Goal: Find specific page/section: Find specific page/section

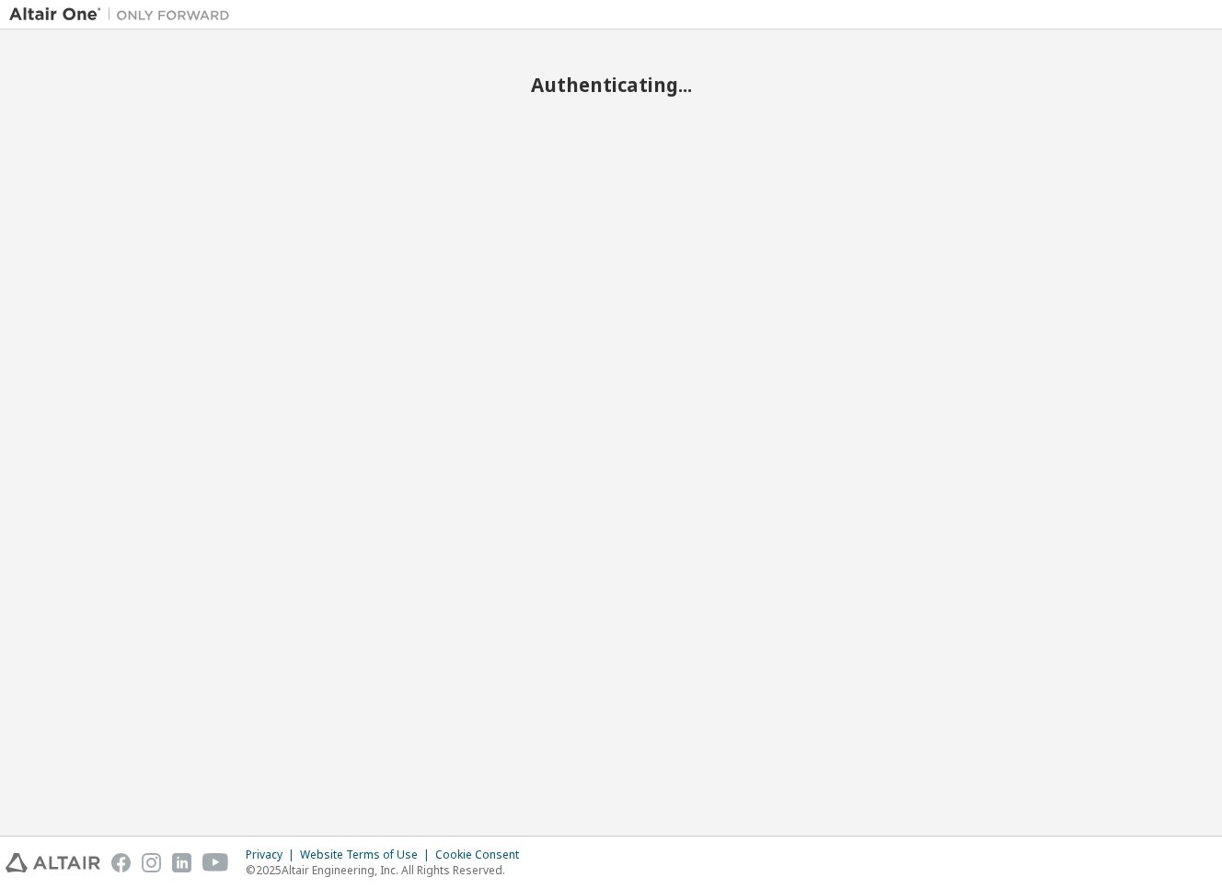
click at [249, 551] on div "Authenticating..." at bounding box center [611, 433] width 1204 height 788
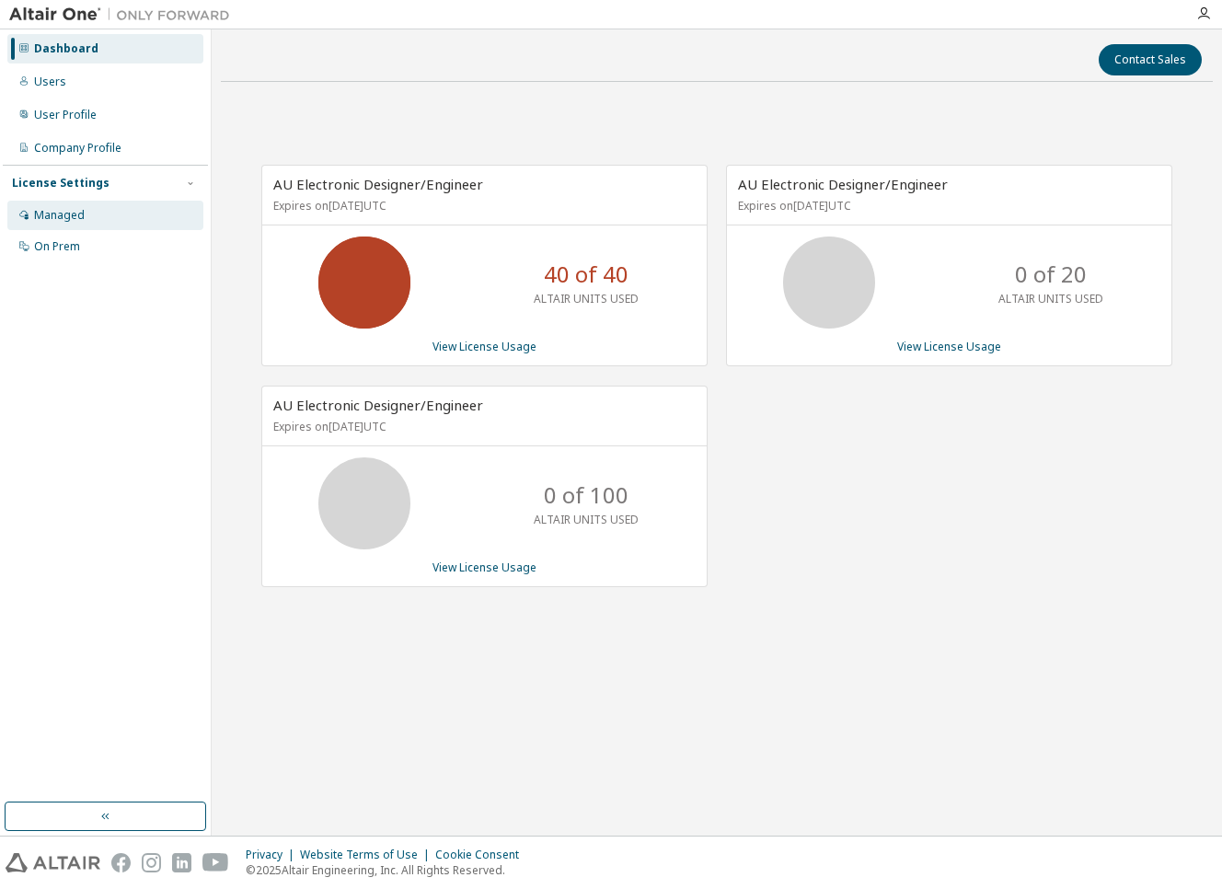
click at [69, 215] on div "Managed" at bounding box center [59, 215] width 51 height 15
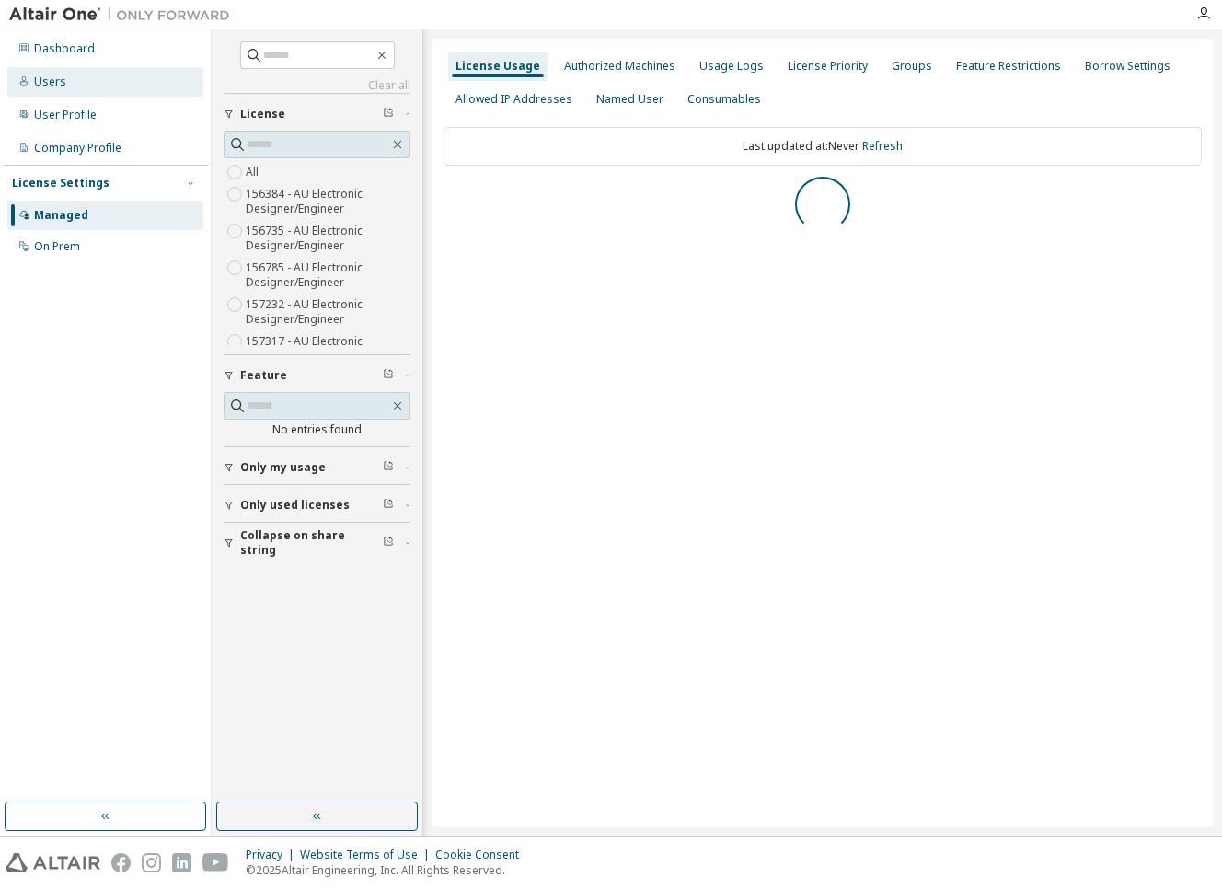
click at [65, 76] on div "Users" at bounding box center [105, 81] width 196 height 29
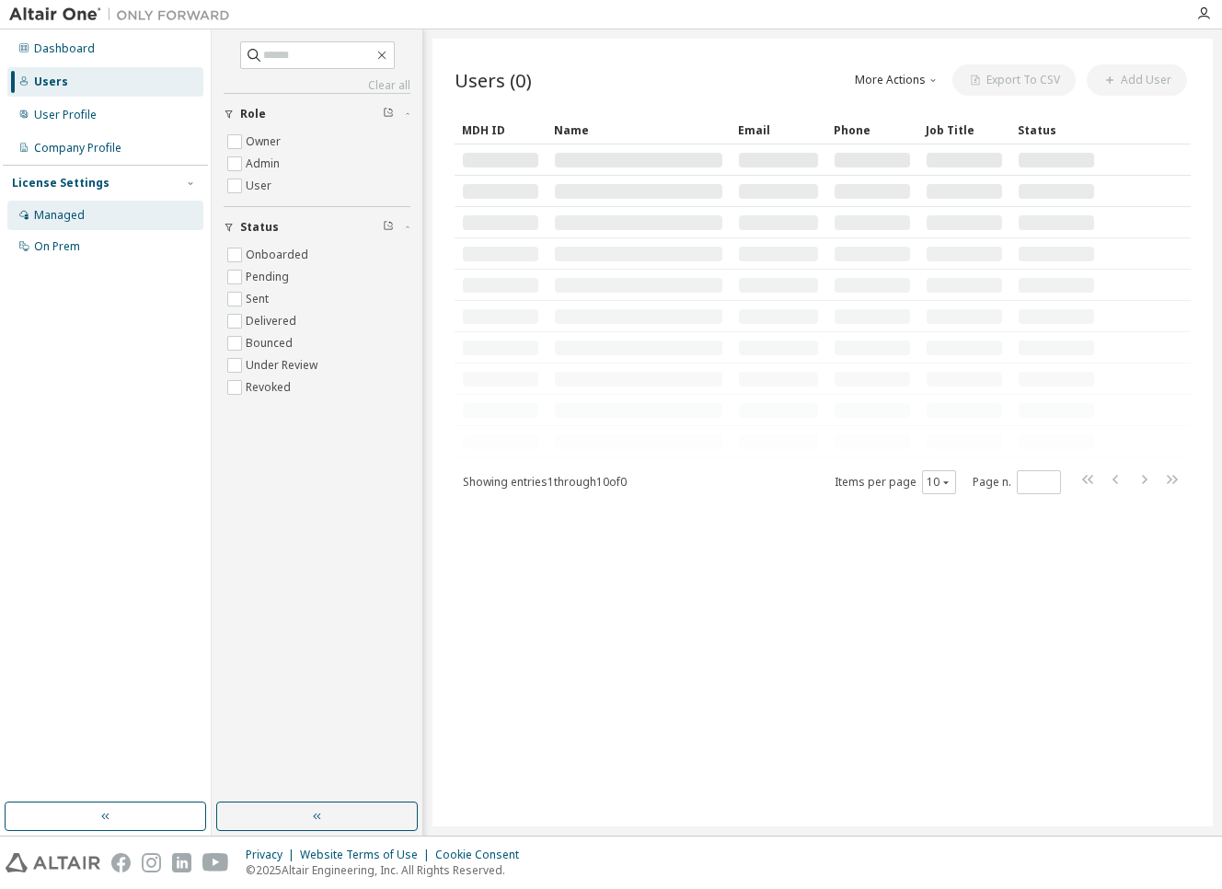
click at [73, 211] on div "Managed" at bounding box center [59, 215] width 51 height 15
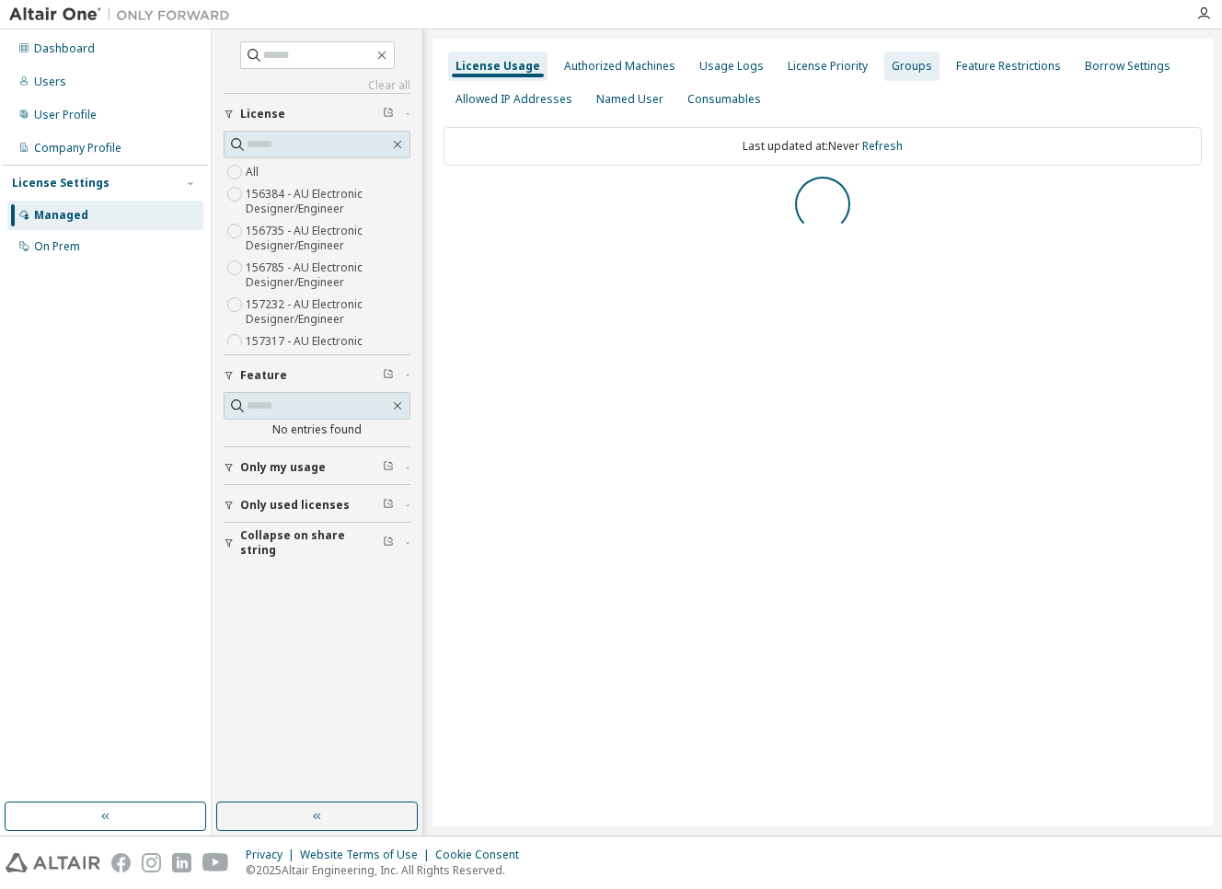
click at [899, 80] on div "Groups" at bounding box center [912, 66] width 55 height 29
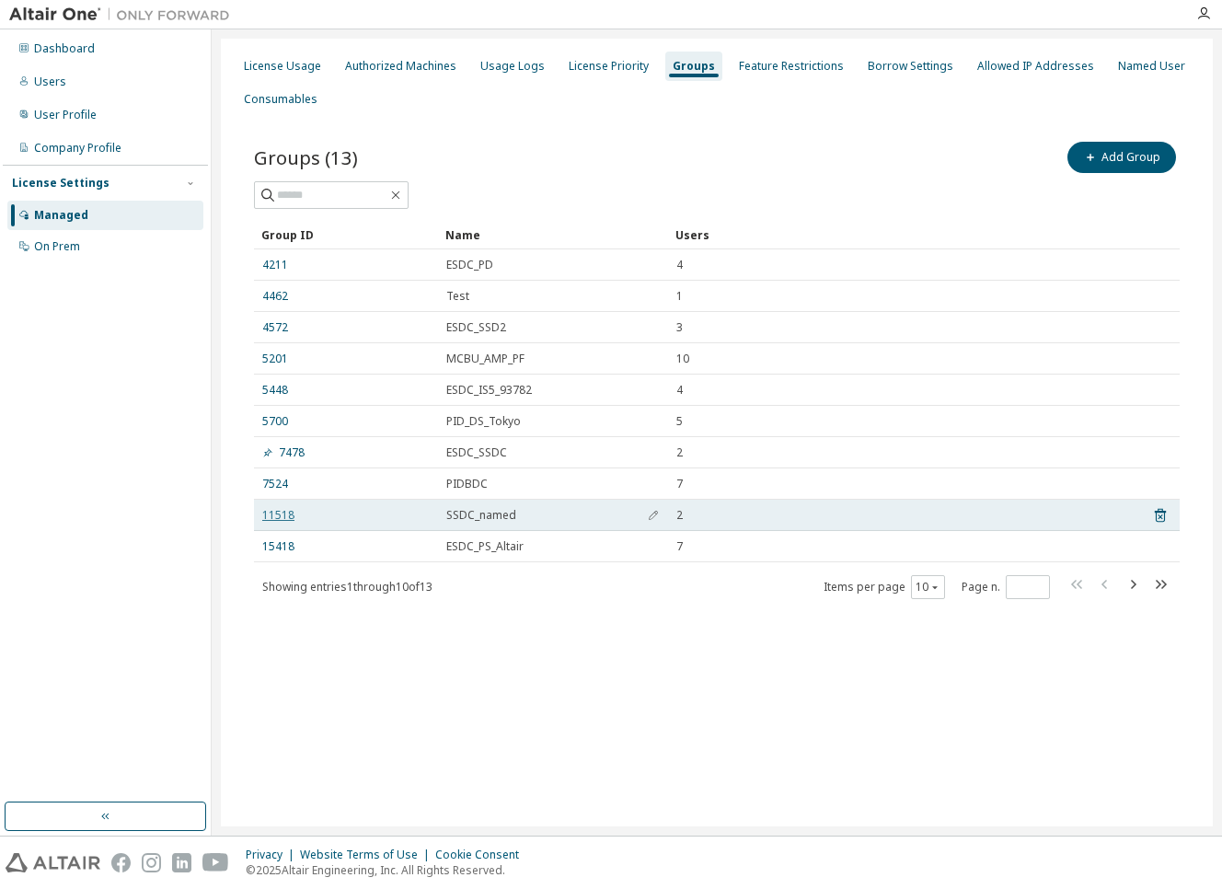
click at [275, 514] on link "11518" at bounding box center [278, 515] width 32 height 15
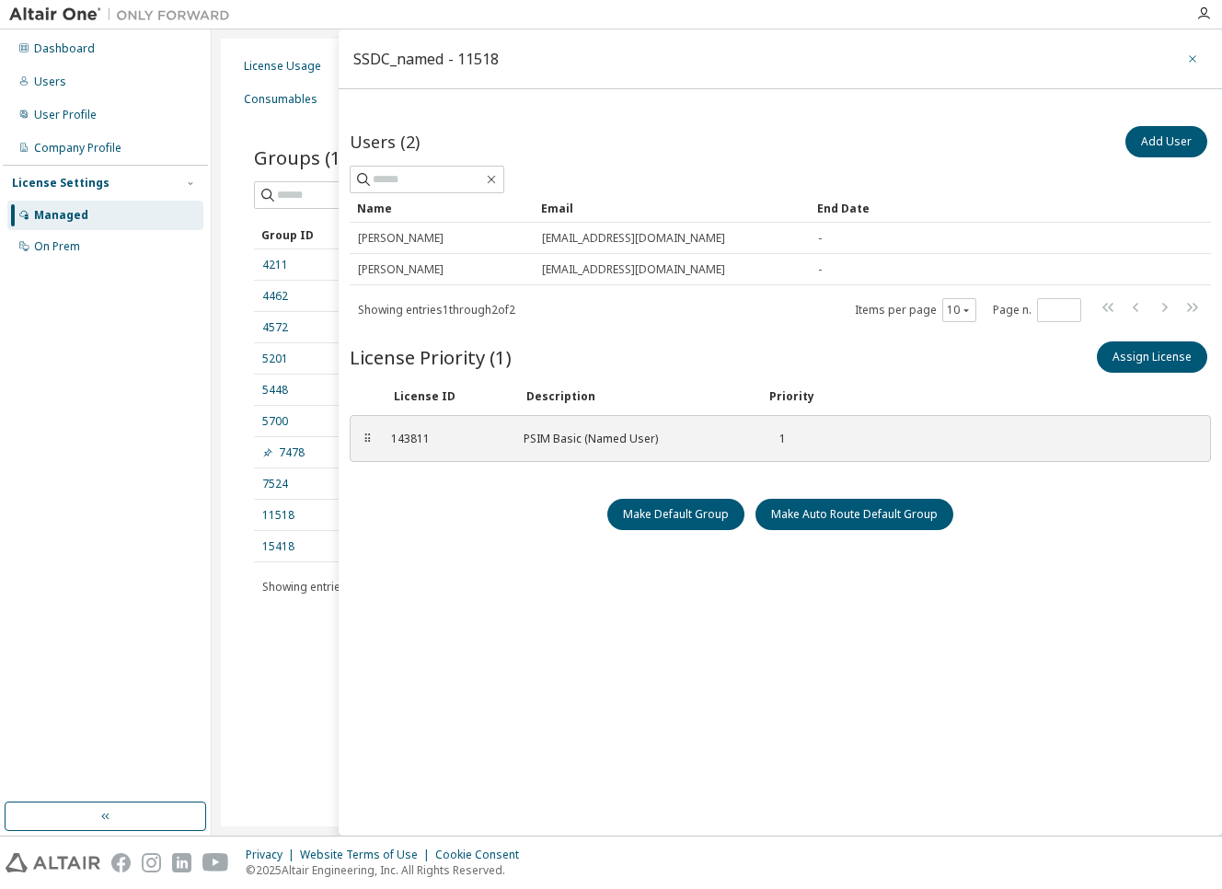
click at [1194, 52] on icon "button" at bounding box center [1193, 59] width 13 height 15
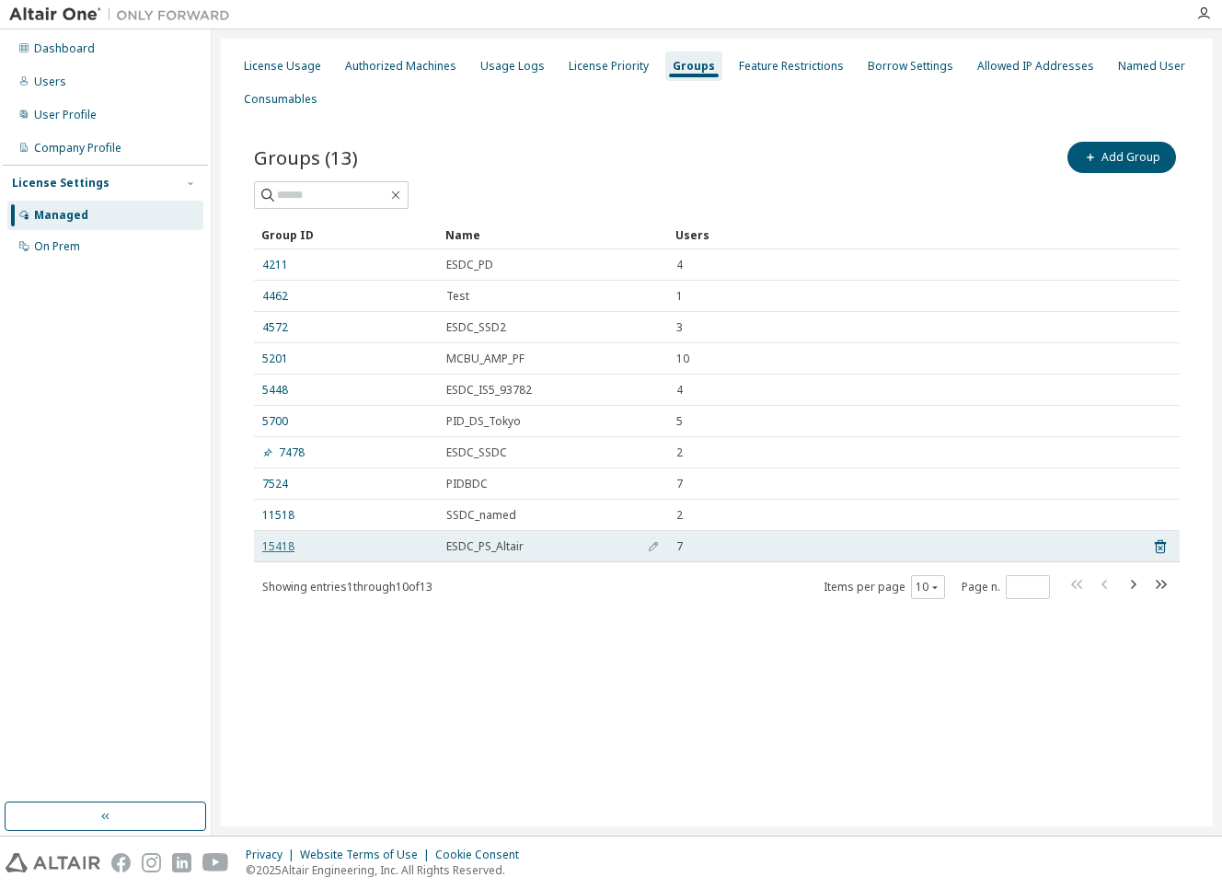
click at [292, 548] on link "15418" at bounding box center [278, 546] width 32 height 15
